Goal: Register for event/course

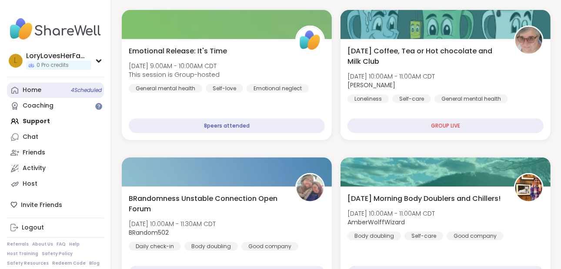
click at [38, 88] on div "Home 4 Scheduled" at bounding box center [32, 90] width 19 height 9
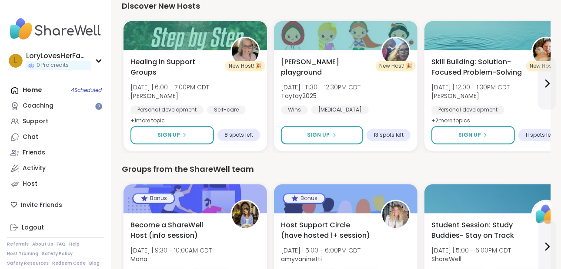
scroll to position [1191, 0]
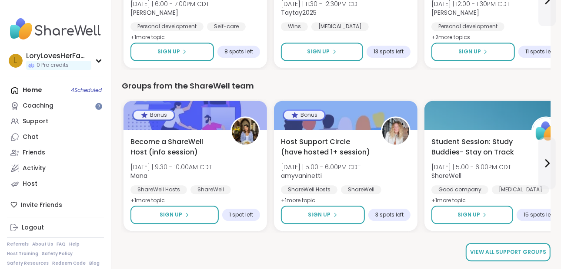
click at [536, 256] on link "View all support groups" at bounding box center [507, 252] width 85 height 18
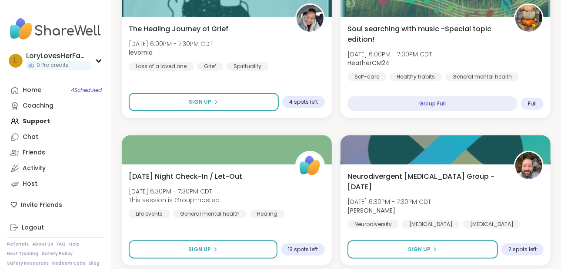
scroll to position [2531, 0]
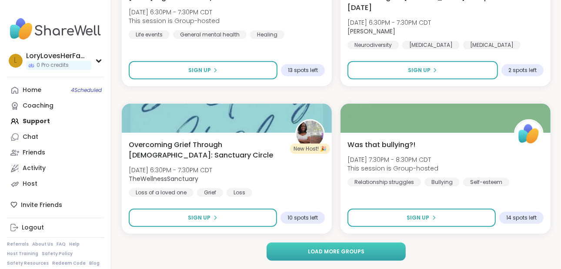
click at [362, 248] on span "Load more groups" at bounding box center [336, 252] width 57 height 8
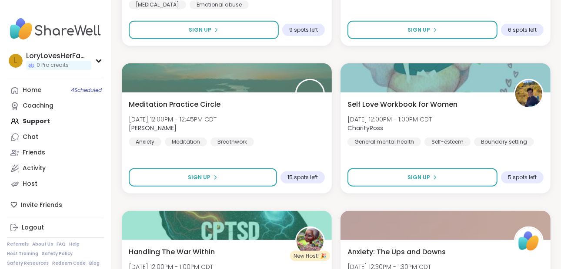
scroll to position [5191, 0]
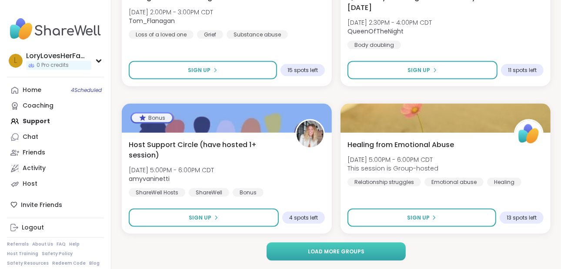
click at [365, 254] on button "Load more groups" at bounding box center [336, 252] width 140 height 18
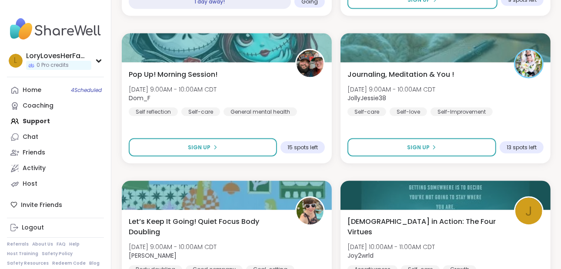
scroll to position [7851, 0]
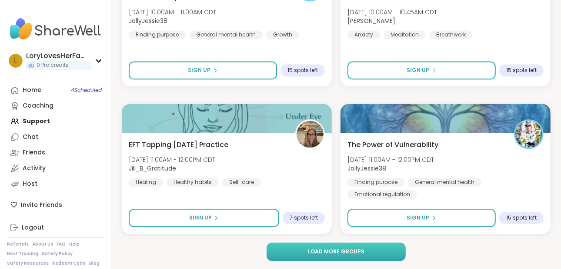
click at [368, 249] on button "Load more groups" at bounding box center [336, 252] width 140 height 18
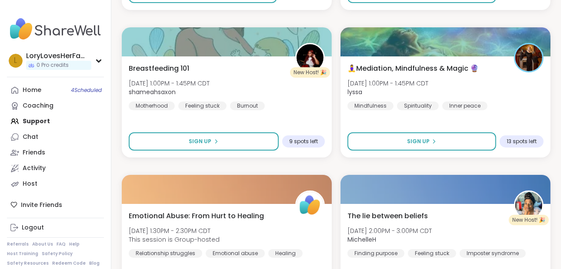
scroll to position [10511, 0]
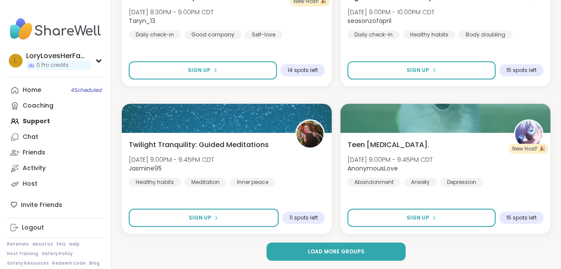
click at [379, 249] on button "Load more groups" at bounding box center [336, 252] width 140 height 18
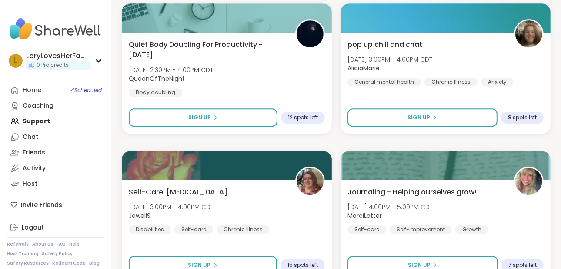
scroll to position [13171, 0]
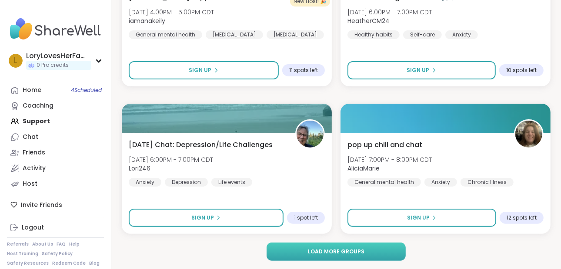
click at [378, 258] on button "Load more groups" at bounding box center [336, 252] width 140 height 18
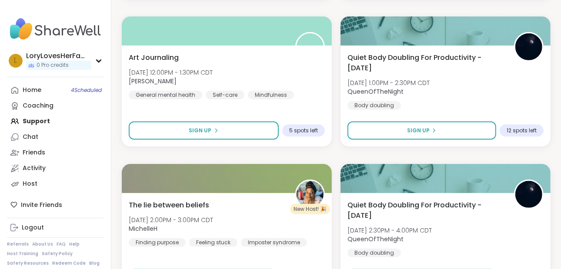
scroll to position [15830, 0]
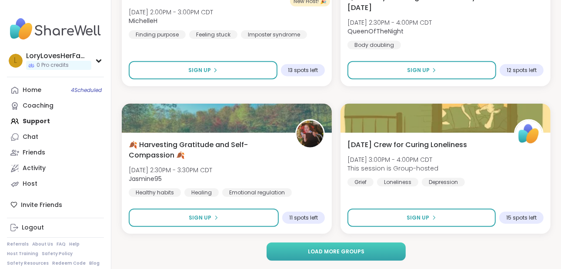
click at [362, 260] on button "Load more groups" at bounding box center [336, 252] width 140 height 18
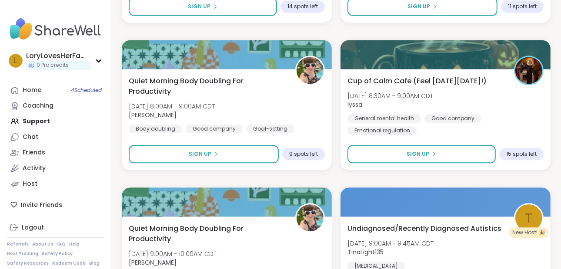
scroll to position [14371, 0]
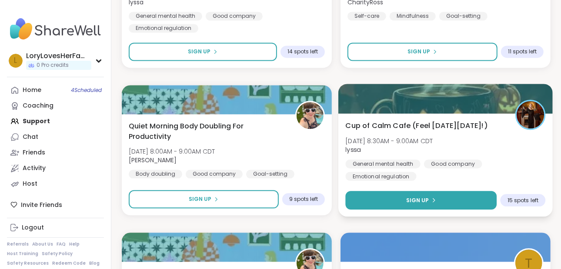
click at [458, 198] on button "Sign Up" at bounding box center [420, 200] width 151 height 19
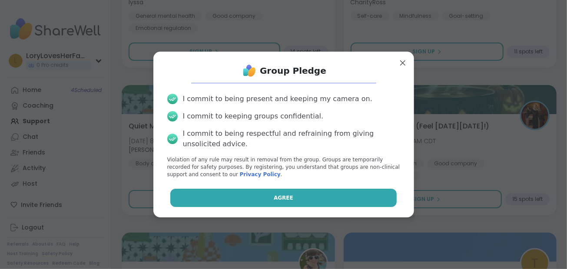
click at [322, 196] on button "Agree" at bounding box center [283, 198] width 226 height 18
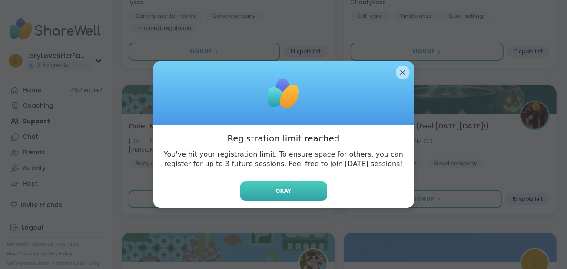
click at [301, 186] on button "Okay" at bounding box center [283, 192] width 87 height 20
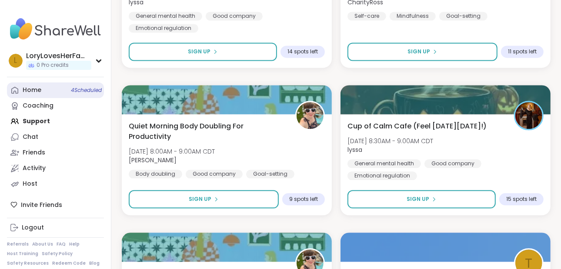
click at [32, 89] on div "Home 4 Scheduled" at bounding box center [32, 90] width 19 height 9
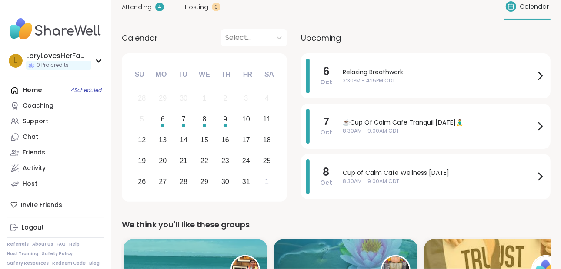
scroll to position [106, 0]
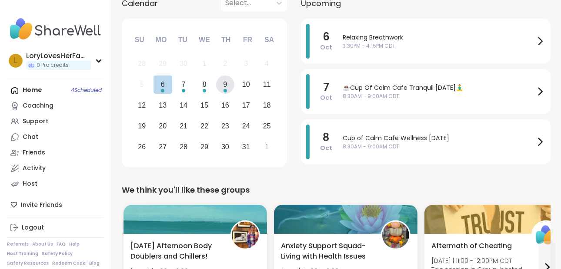
click at [227, 82] on div "9" at bounding box center [225, 85] width 19 height 19
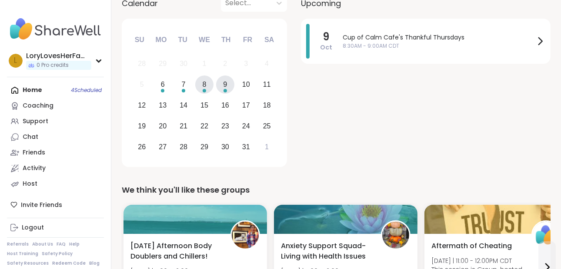
click at [206, 85] on div "8" at bounding box center [205, 85] width 4 height 12
click at [188, 85] on div "7" at bounding box center [183, 85] width 19 height 19
click at [166, 87] on div "6" at bounding box center [162, 85] width 19 height 19
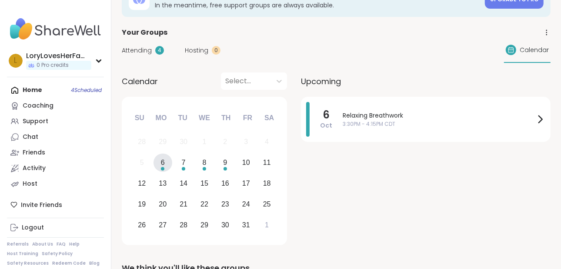
scroll to position [0, 0]
